Goal: Check status: Check status

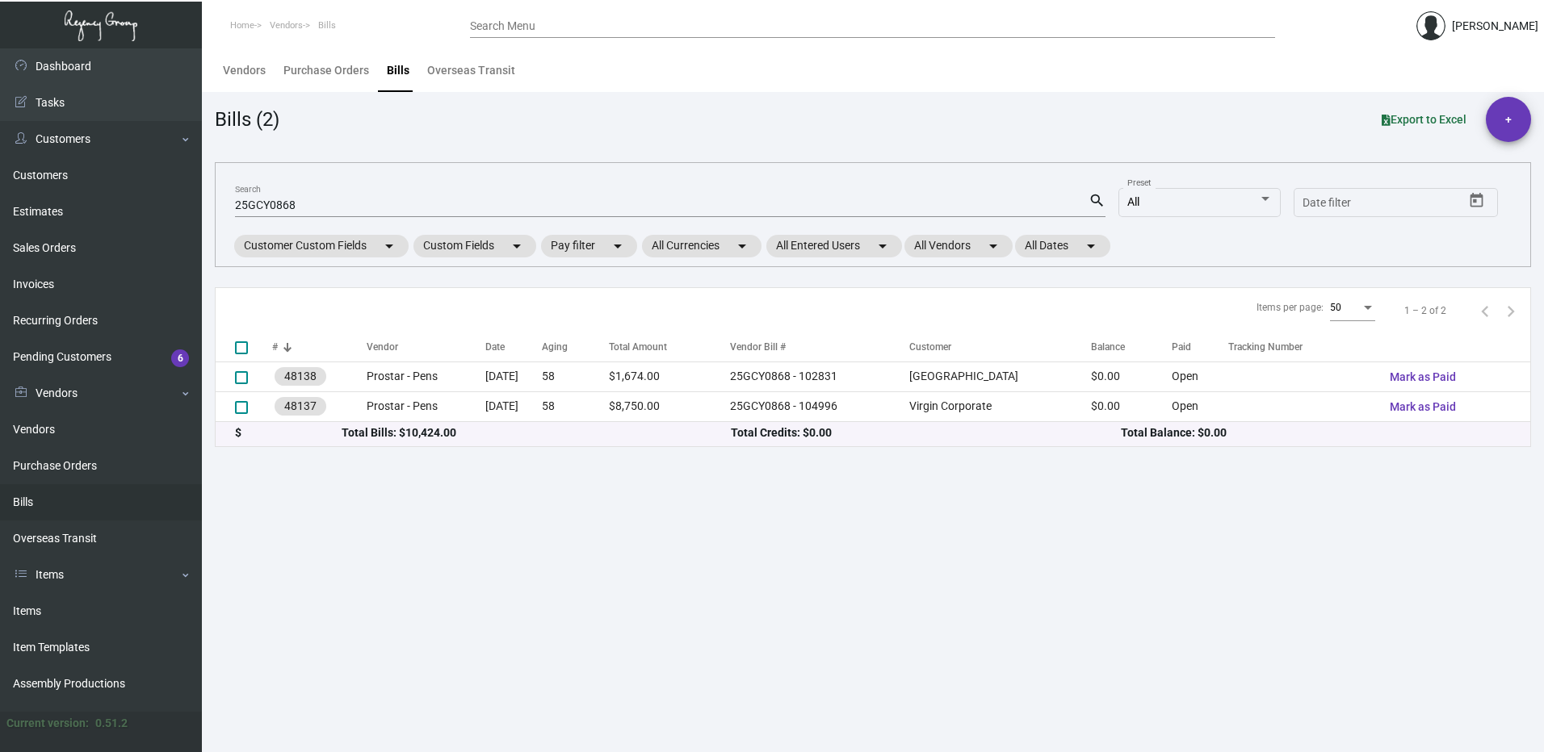
drag, startPoint x: 334, startPoint y: 195, endPoint x: 324, endPoint y: 198, distance: 10.8
click at [325, 198] on div "25GCY0868 Search" at bounding box center [661, 204] width 853 height 25
drag, startPoint x: 303, startPoint y: 203, endPoint x: 129, endPoint y: 190, distance: 174.1
click at [129, 190] on div "Dashboard Dashboard Tasks Customers Customers Estimates Sales Orders Invoices R…" at bounding box center [772, 400] width 1544 height 704
type input "high hope"
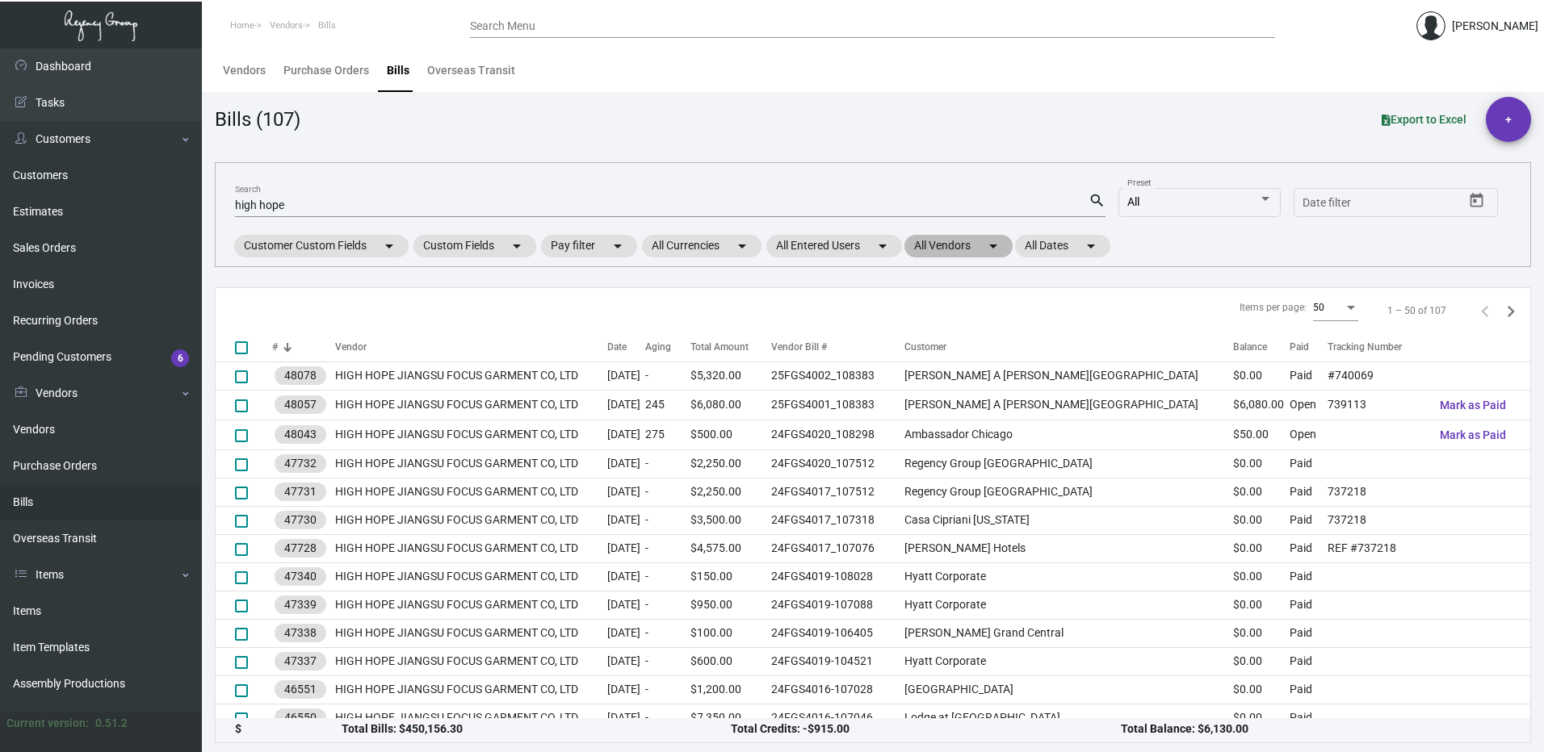
click at [934, 242] on mat-chip "All Vendors arrow_drop_down" at bounding box center [958, 246] width 108 height 23
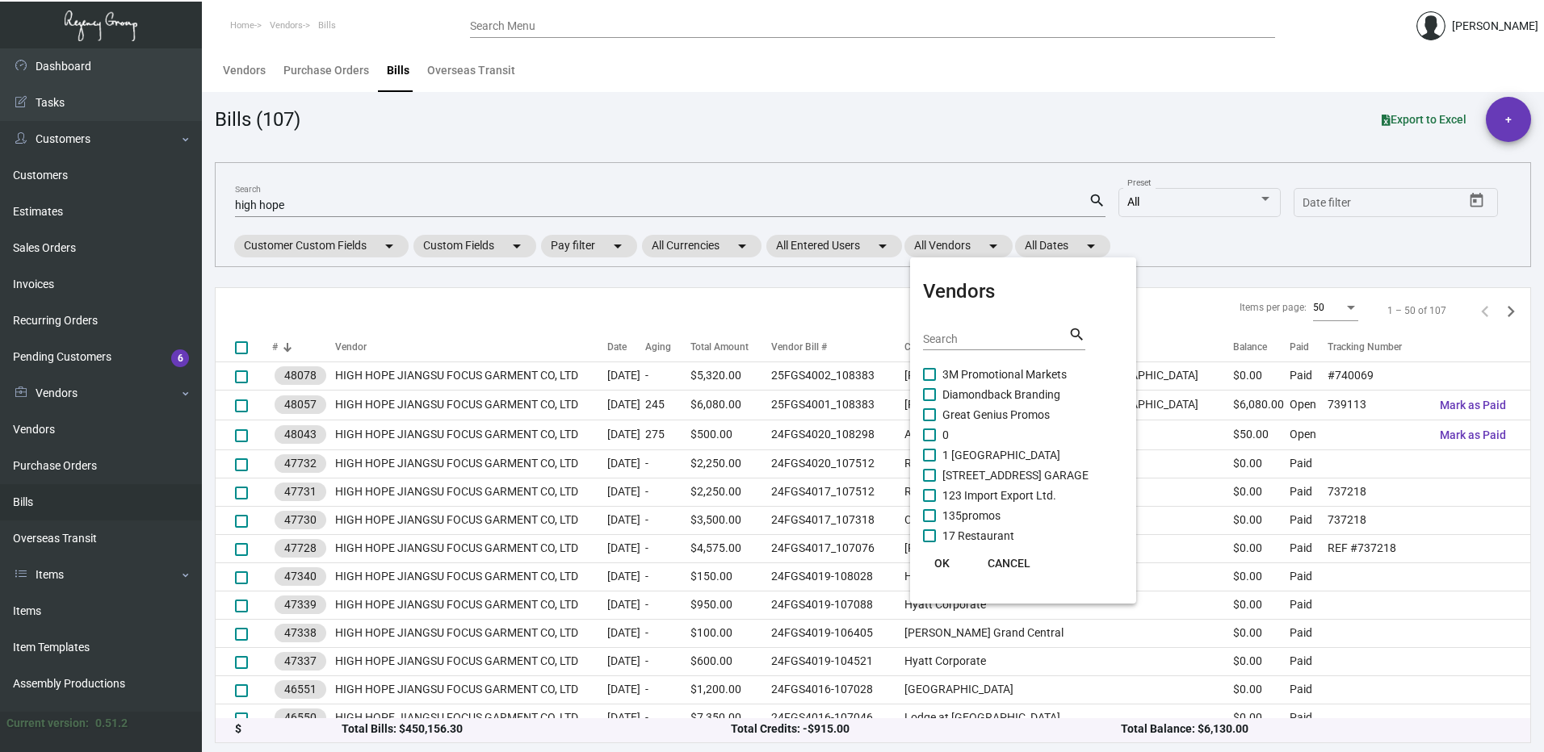
click at [832, 243] on div at bounding box center [772, 376] width 1544 height 752
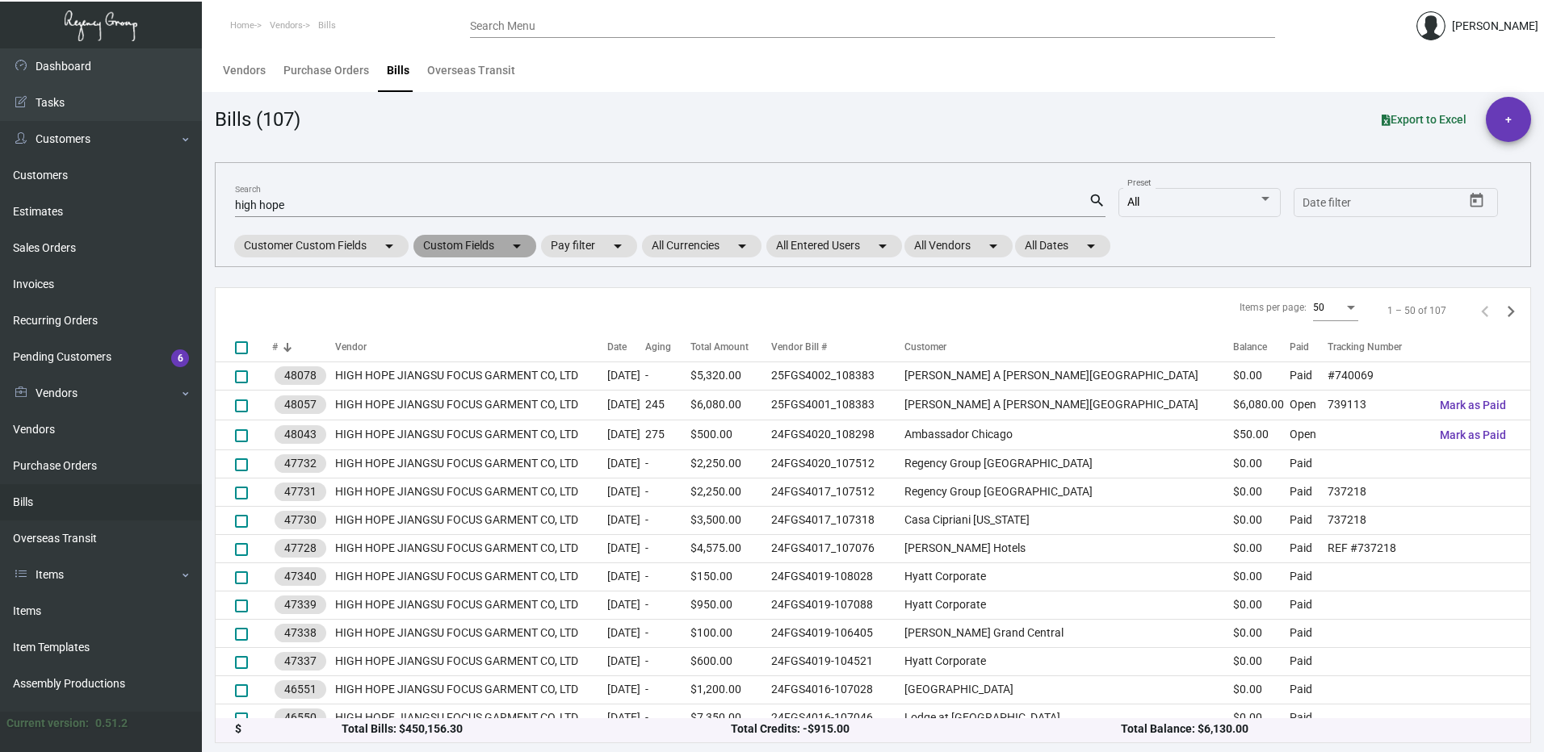
click at [488, 249] on mat-chip "Custom Fields arrow_drop_down" at bounding box center [474, 246] width 123 height 23
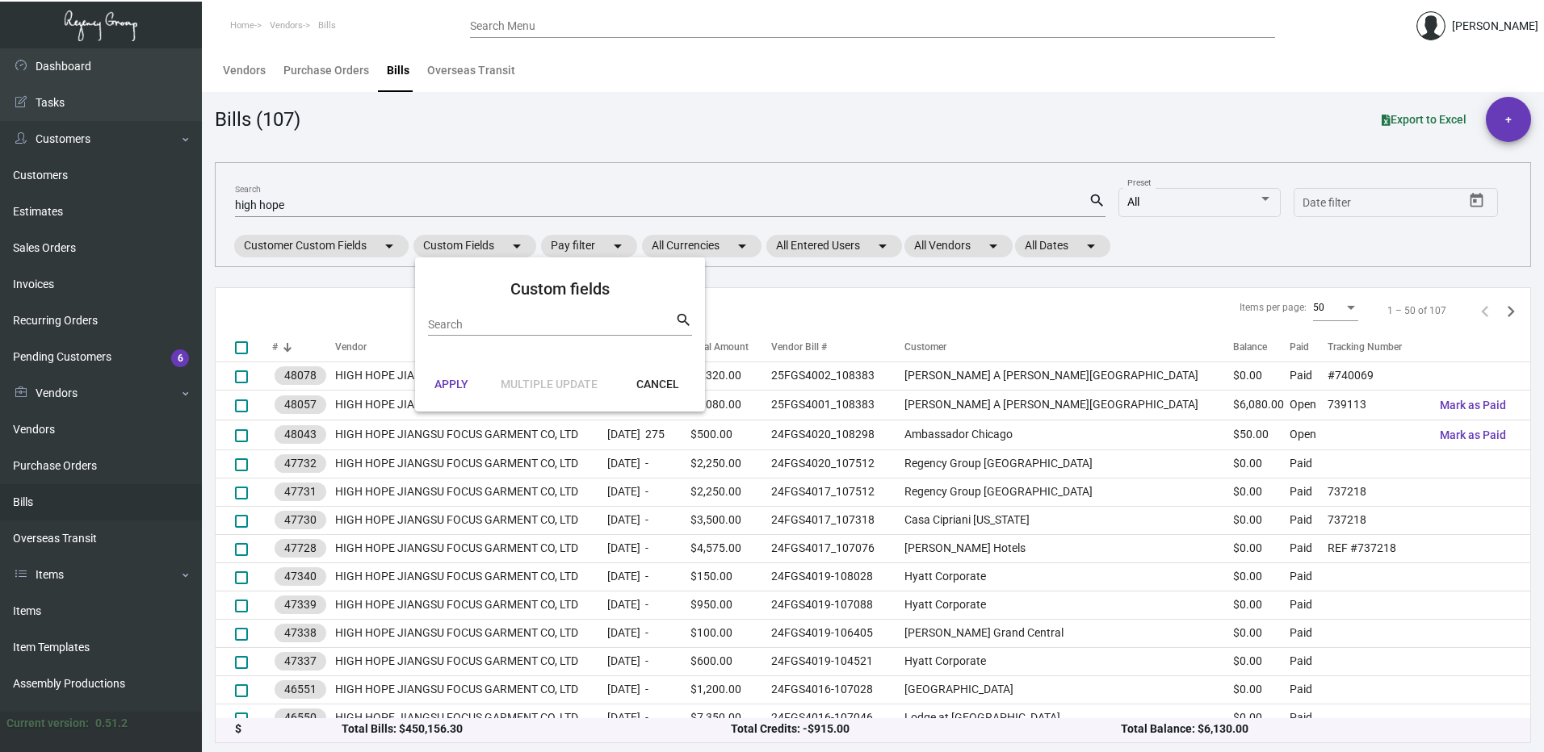
click at [596, 246] on div at bounding box center [772, 376] width 1544 height 752
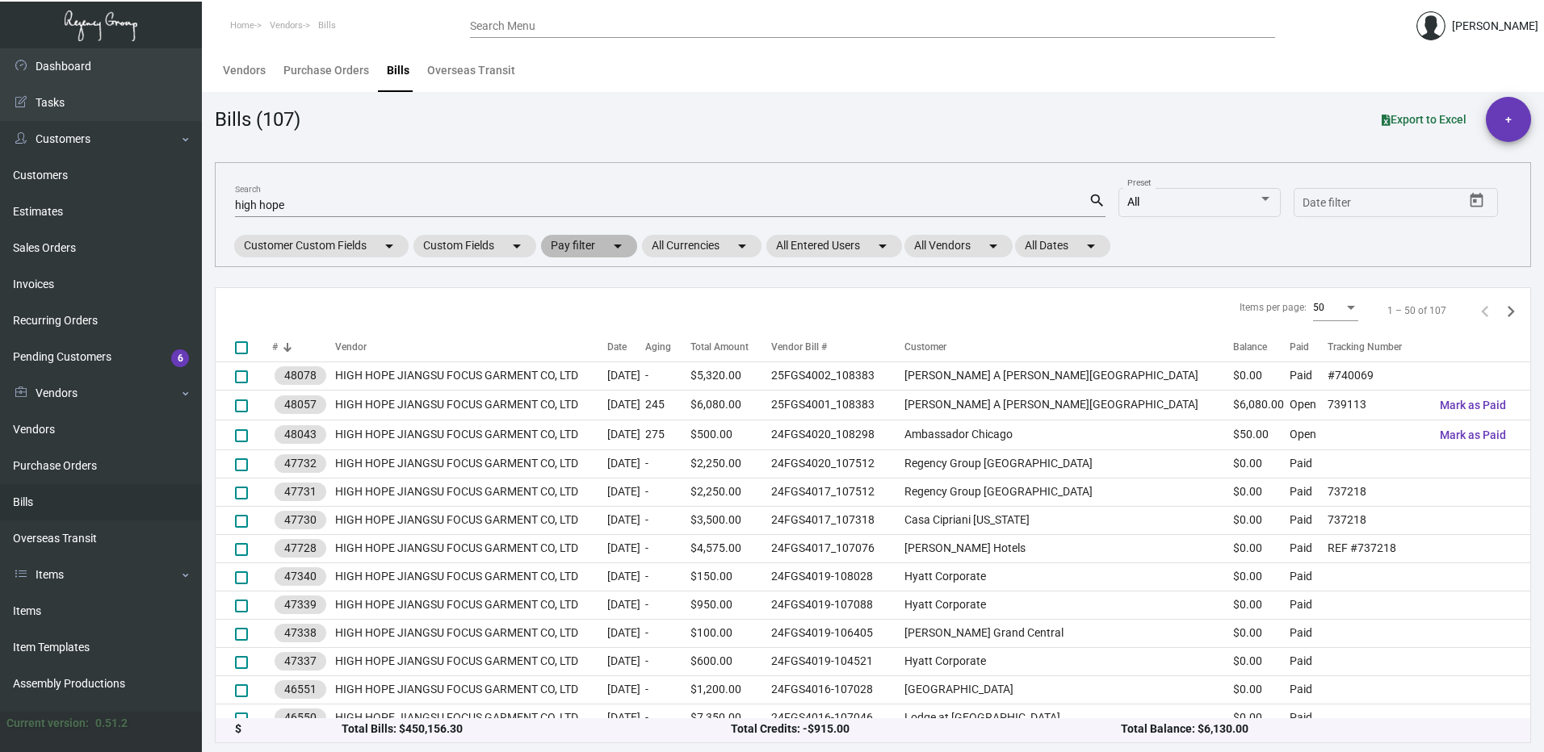
click at [596, 246] on mat-chip "Pay filter arrow_drop_down" at bounding box center [589, 246] width 96 height 23
click at [573, 342] on label "Open" at bounding box center [579, 341] width 46 height 19
click at [563, 348] on input "Open" at bounding box center [562, 348] width 1 height 1
checkbox input "true"
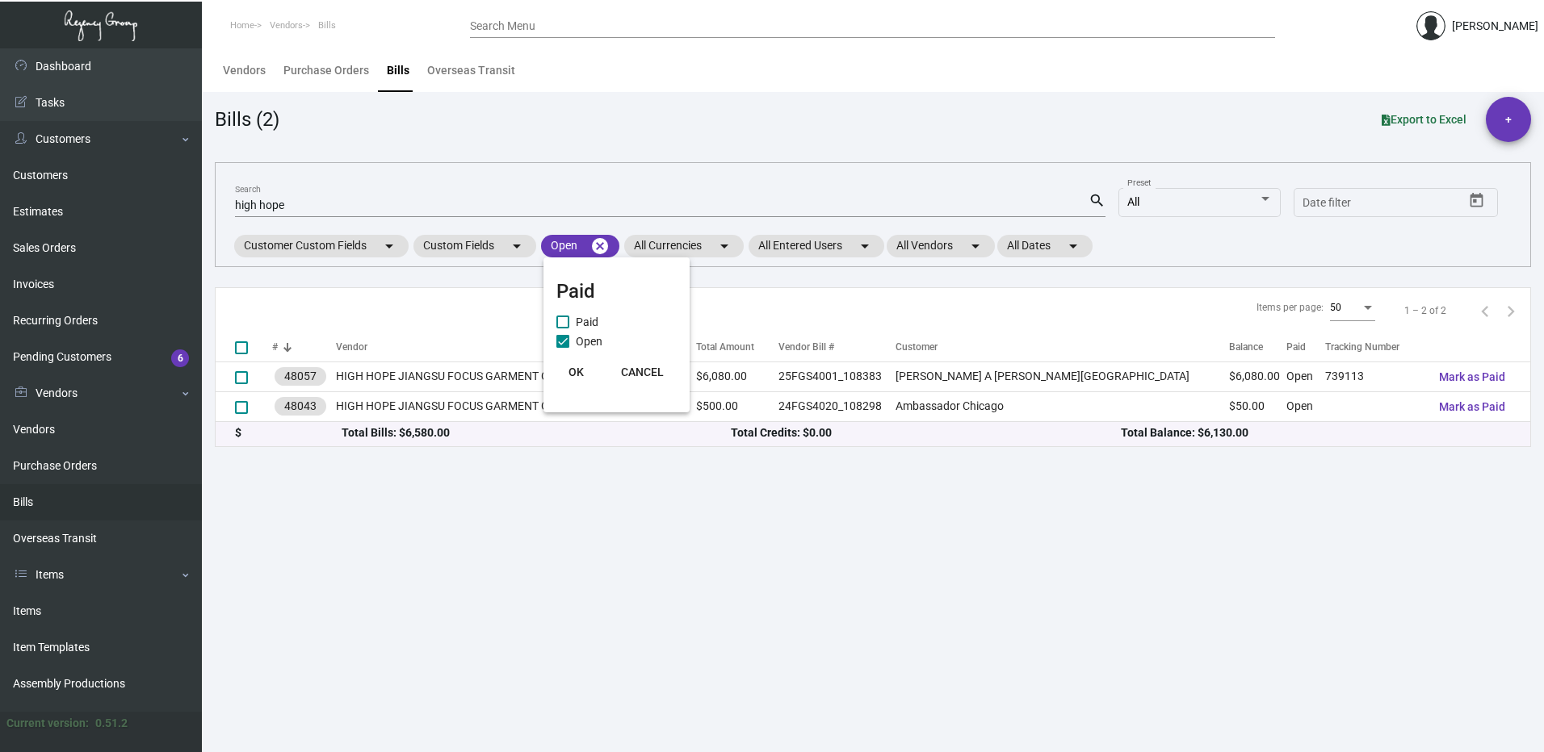
click at [581, 372] on span "OK" at bounding box center [575, 372] width 15 height 13
